Goal: Task Accomplishment & Management: Use online tool/utility

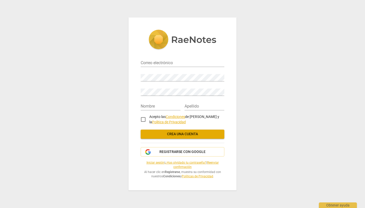
click at [157, 134] on span "Crea una cuenta" at bounding box center [183, 134] width 76 height 5
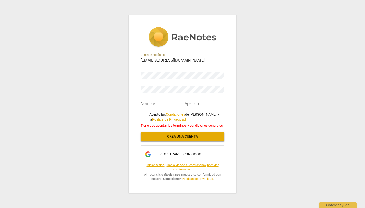
type input "[EMAIL_ADDRESS][DOMAIN_NAME]"
click at [153, 109] on div "Nombre Apellido" at bounding box center [183, 101] width 84 height 14
type input "[PERSON_NAME]"
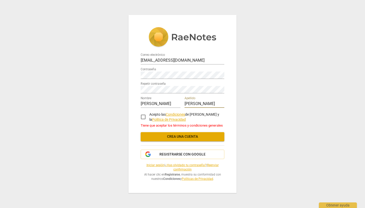
type input "Jansa"
click at [143, 119] on input "Acepto las Condiciones de RaeNotes y la Política de Privacidad" at bounding box center [143, 117] width 12 height 12
checkbox input "true"
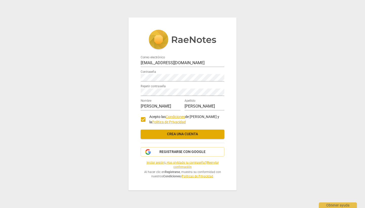
click at [163, 133] on span "Crea una cuenta" at bounding box center [183, 134] width 76 height 5
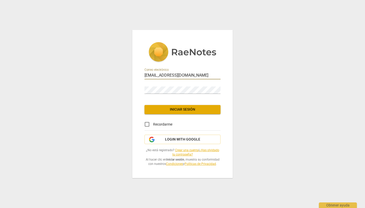
type input "[EMAIL_ADDRESS][DOMAIN_NAME]"
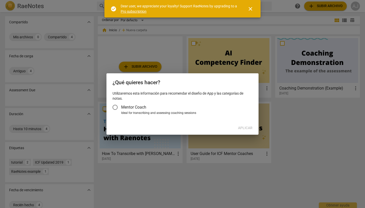
click at [142, 107] on span "Mentor Coach" at bounding box center [133, 107] width 25 height 6
click at [121, 107] on input "Mentor Coach" at bounding box center [115, 107] width 12 height 12
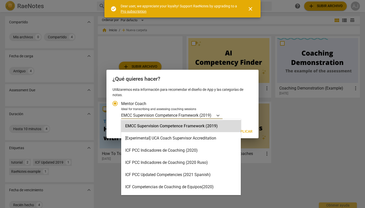
click at [193, 117] on p "EMCC Supervision Competence Framework (2019)" at bounding box center [166, 115] width 90 height 6
click at [0, 0] on input "Ideal for transcribing and assessing coaching sessions EMCC Supervision Compete…" at bounding box center [0, 0] width 0 height 0
click at [217, 116] on icon "Tipo de cuenta" at bounding box center [218, 115] width 5 height 5
click at [0, 0] on input "Ideal for transcribing and assessing coaching sessions EMCC Supervision Compete…" at bounding box center [0, 0] width 0 height 0
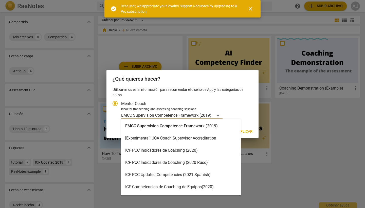
scroll to position [109, 0]
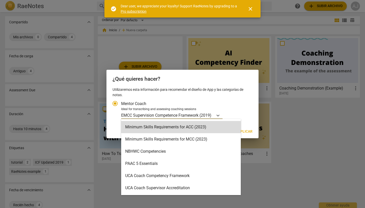
click at [238, 76] on h2 "¿Qué quieres hacer?" at bounding box center [183, 79] width 140 height 6
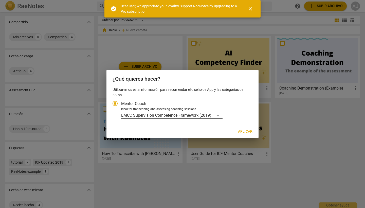
click at [217, 114] on icon "Tipo de cuenta" at bounding box center [218, 115] width 5 height 5
click at [0, 0] on input "Ideal for transcribing and assessing coaching sessions EMCC Supervision Compete…" at bounding box center [0, 0] width 0 height 0
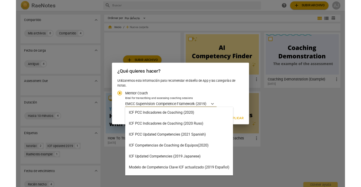
scroll to position [0, 0]
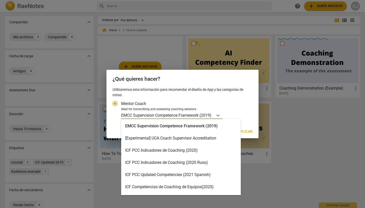
click at [215, 150] on div "ICF PCC Indicadores de Coaching (2020)" at bounding box center [181, 150] width 120 height 12
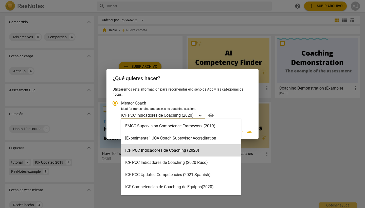
click at [201, 115] on icon "Tipo de cuenta" at bounding box center [200, 116] width 3 height 2
click at [0, 0] on input "Ideal for transcribing and assessing coaching sessions option ICF PCC Indicador…" at bounding box center [0, 0] width 0 height 0
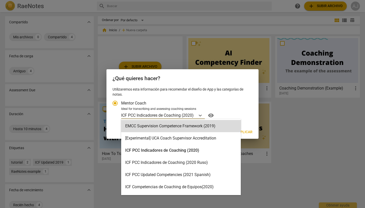
click at [246, 112] on div "option ICF PCC Indicadores de Coaching (2020), selected. EMCC Supervision Compe…" at bounding box center [186, 115] width 130 height 8
click at [0, 0] on input "Ideal for transcribing and assessing coaching sessions option ICF PCC Indicador…" at bounding box center [0, 0] width 0 height 0
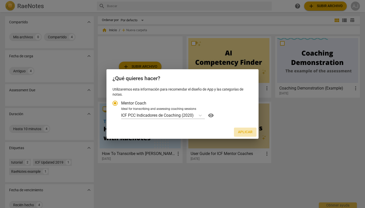
click at [239, 132] on span "Aplicar" at bounding box center [245, 132] width 14 height 5
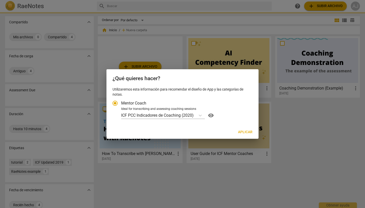
radio input "false"
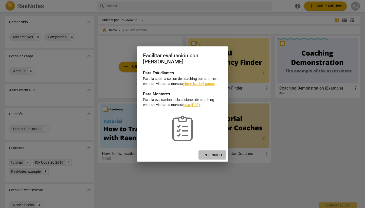
click at [215, 153] on span "Entendido" at bounding box center [213, 155] width 20 height 5
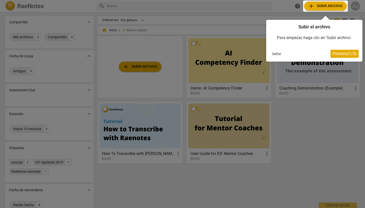
click at [345, 52] on span "Próximo ( 1 / 3 )" at bounding box center [345, 53] width 24 height 5
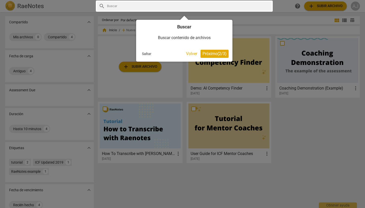
click at [217, 53] on span "Próximo ( 2 / 3 )" at bounding box center [215, 53] width 24 height 5
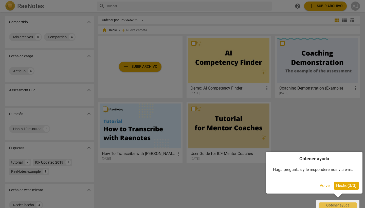
click at [345, 187] on span "Hecho ( 3 / 3 )" at bounding box center [346, 185] width 21 height 5
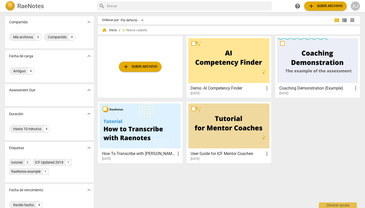
click at [325, 6] on span "add Subir archivo" at bounding box center [325, 6] width 34 height 6
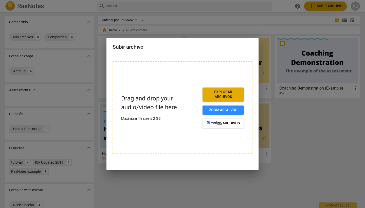
click at [223, 97] on span "Explorar archivos" at bounding box center [223, 95] width 33 height 10
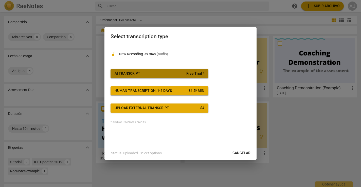
click at [169, 75] on span "AI Transcript Free Trial *" at bounding box center [160, 73] width 90 height 5
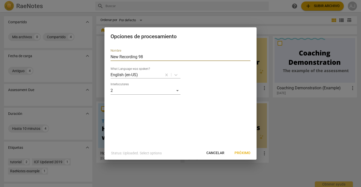
click at [156, 58] on input "New Recording 98" at bounding box center [181, 57] width 140 height 8
drag, startPoint x: 156, startPoint y: 58, endPoint x: 105, endPoint y: 56, distance: 51.3
click at [105, 56] on div "Nombre New Recording 98 What Language was spoken? English (en-US) Interlocutore…" at bounding box center [180, 96] width 152 height 102
type input "A"
type input "Radiant Coaches"
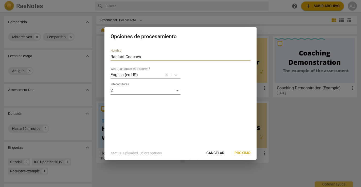
click at [138, 77] on div at bounding box center [149, 75] width 23 height 6
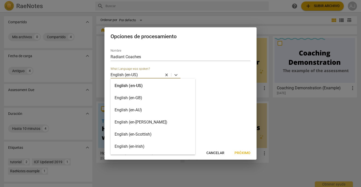
click at [161, 97] on div "English (en-GB)" at bounding box center [153, 98] width 85 height 12
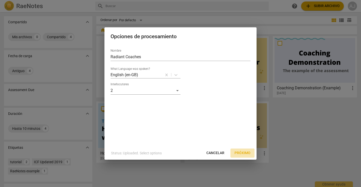
click at [240, 151] on span "Próximo" at bounding box center [243, 153] width 16 height 5
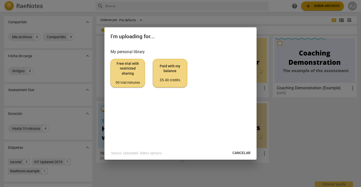
click at [128, 80] on div "90 trial minutes" at bounding box center [128, 82] width 26 height 5
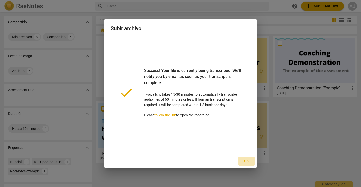
click at [245, 161] on span "Ok" at bounding box center [246, 161] width 8 height 5
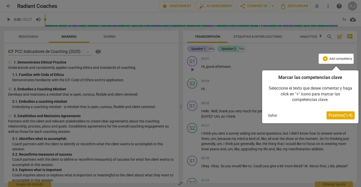
click at [340, 118] on button "Próximo ( 1 / 4 )" at bounding box center [341, 116] width 28 height 8
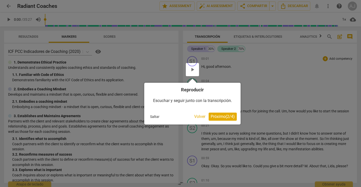
click at [226, 117] on span "Próximo ( 2 / 4 )" at bounding box center [223, 116] width 24 height 5
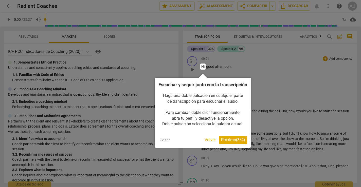
click at [238, 143] on span "Próximo ( 3 / 4 )" at bounding box center [233, 140] width 24 height 5
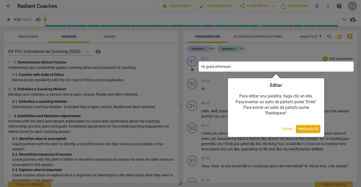
click at [299, 130] on span "Hecho ( 4 / 4 )" at bounding box center [308, 129] width 21 height 5
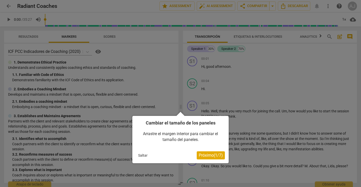
click at [219, 156] on span "Próximo ( 1 / 7 )" at bounding box center [211, 155] width 24 height 5
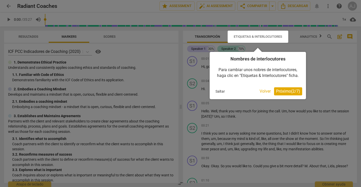
click at [281, 92] on span "Próximo ( 2 / 7 )" at bounding box center [288, 91] width 24 height 5
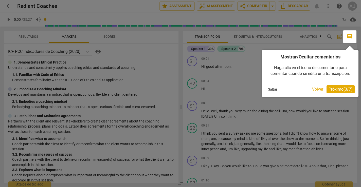
click at [351, 87] on span "Próximo ( 3 / 7 )" at bounding box center [341, 89] width 24 height 5
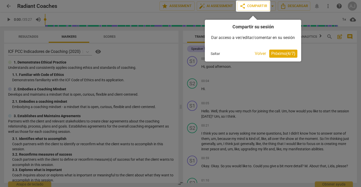
click at [279, 58] on button "Próximo ( 4 / 7 )" at bounding box center [283, 54] width 28 height 8
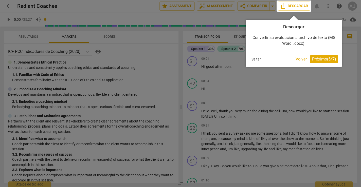
click at [328, 58] on span "Próximo ( 5 / 7 )" at bounding box center [324, 59] width 24 height 5
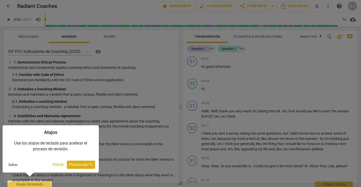
click at [70, 162] on button "Próximo ( 6 / 7 )" at bounding box center [81, 165] width 28 height 8
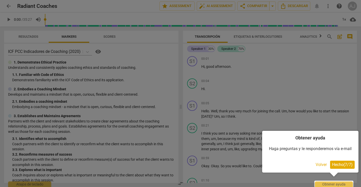
click at [335, 165] on span "Hecho ( 7 / 7 )" at bounding box center [342, 165] width 21 height 5
